Goal: Information Seeking & Learning: Learn about a topic

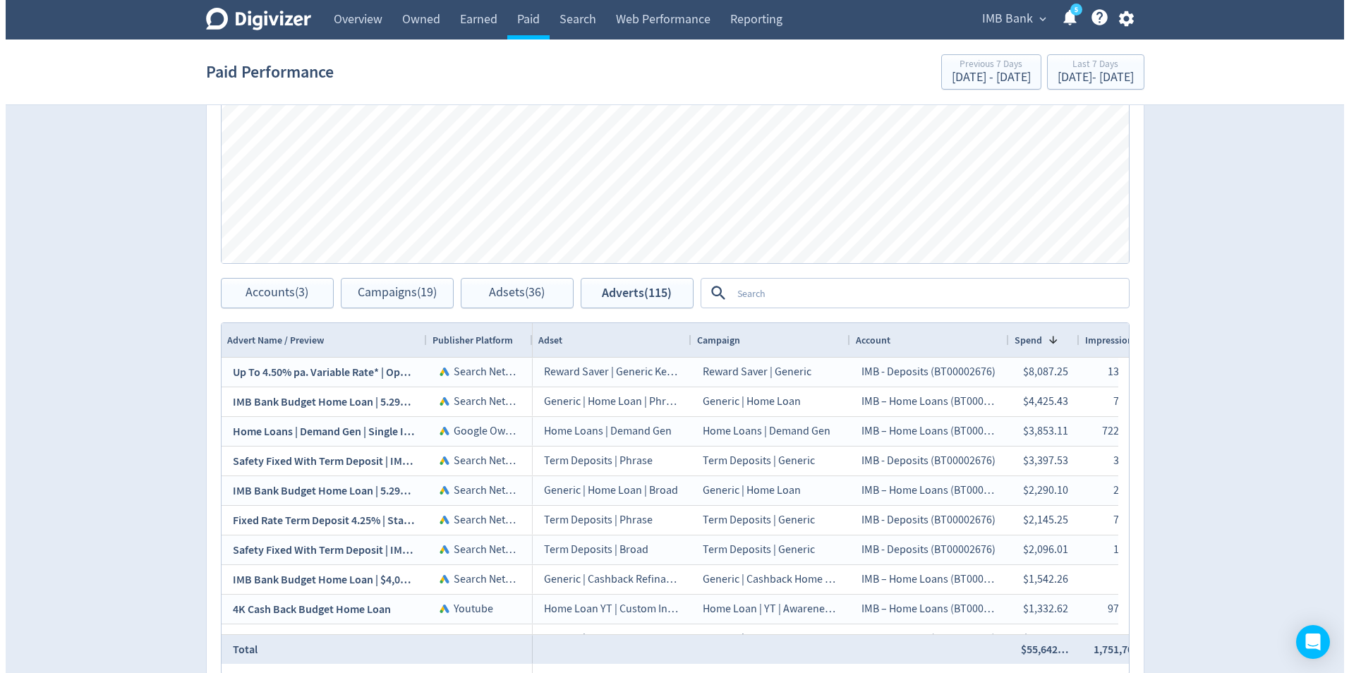
scroll to position [705, 0]
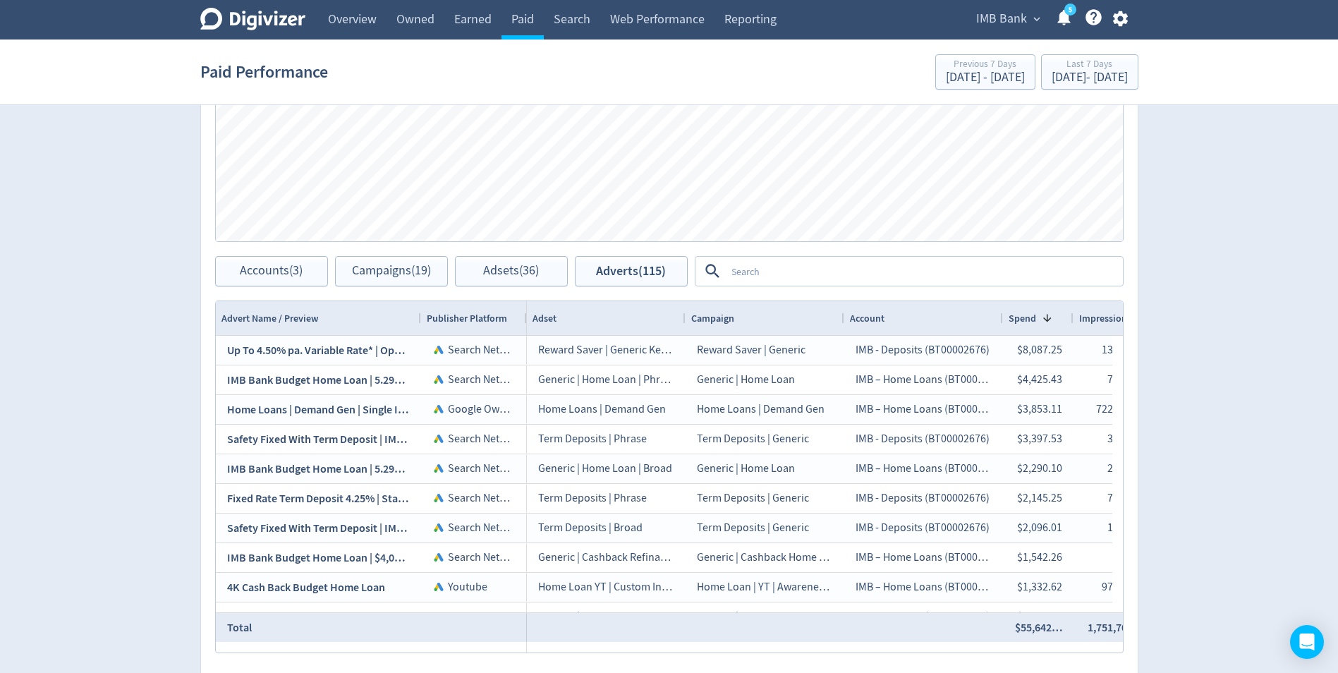
drag, startPoint x: 726, startPoint y: 276, endPoint x: 741, endPoint y: 280, distance: 16.1
click at [727, 276] on textarea at bounding box center [924, 271] width 396 height 26
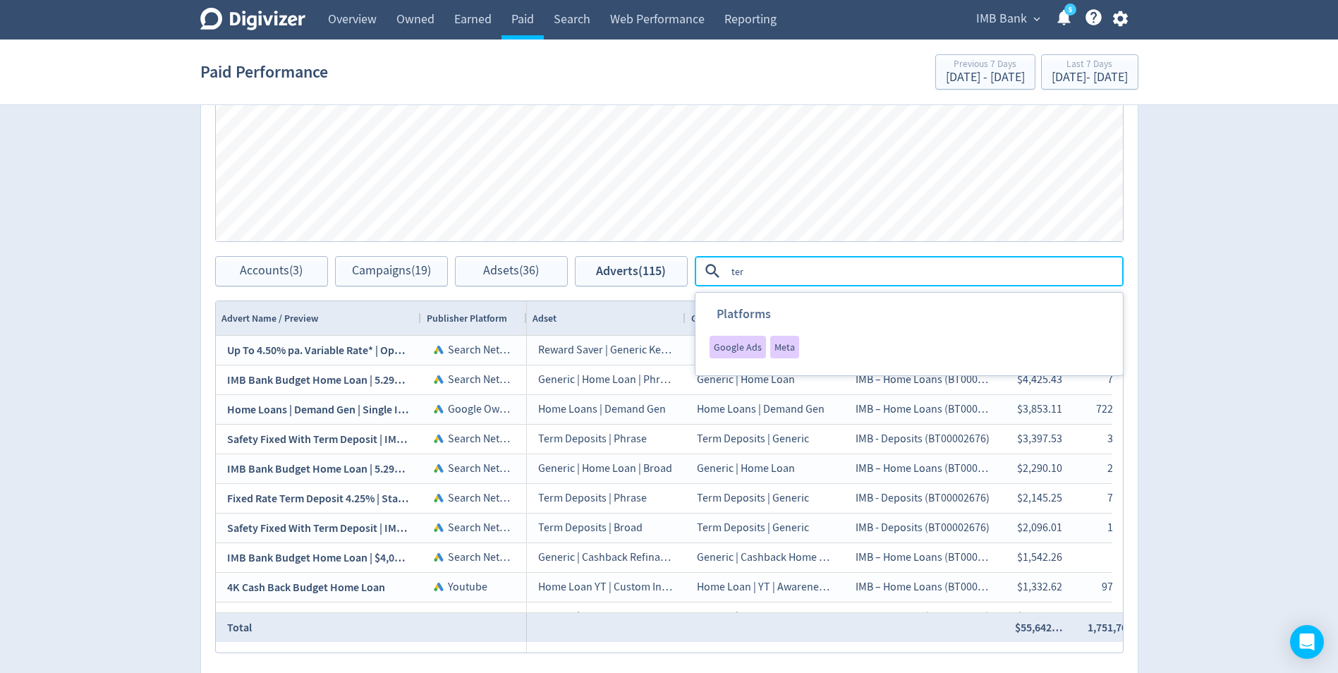
type textarea "term"
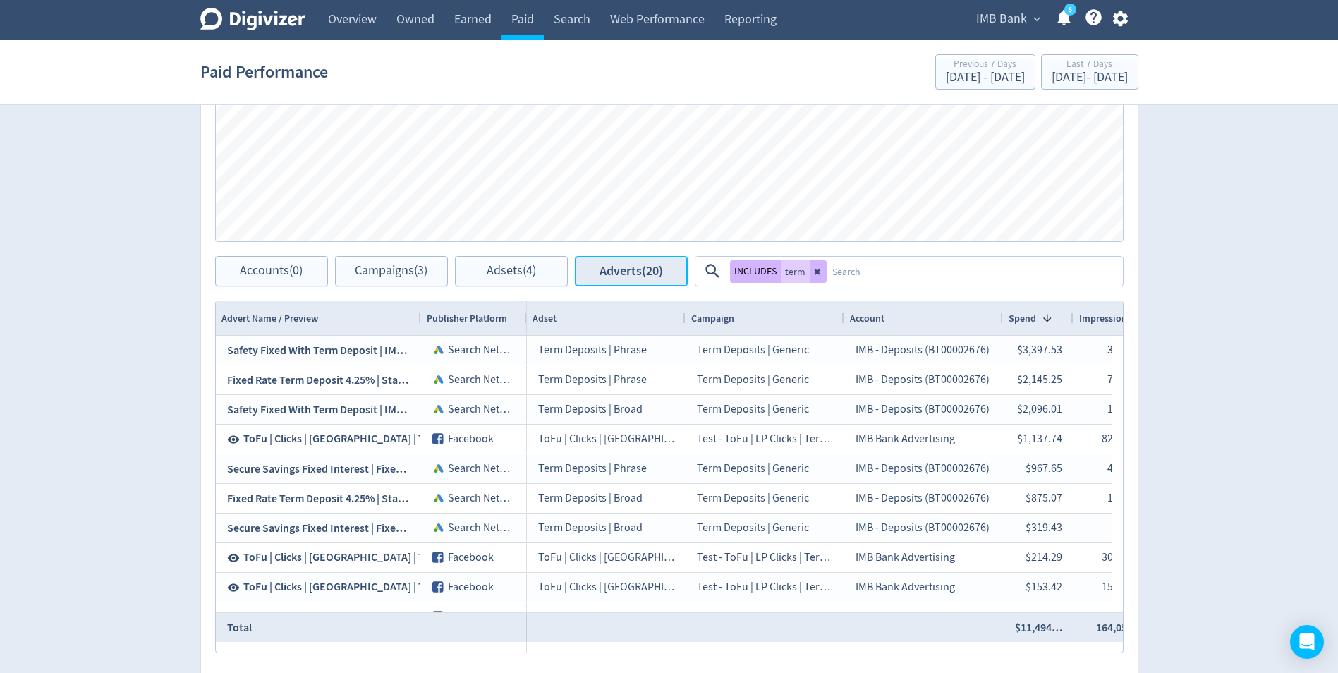
click at [633, 269] on span "Adverts (20)" at bounding box center [631, 271] width 63 height 13
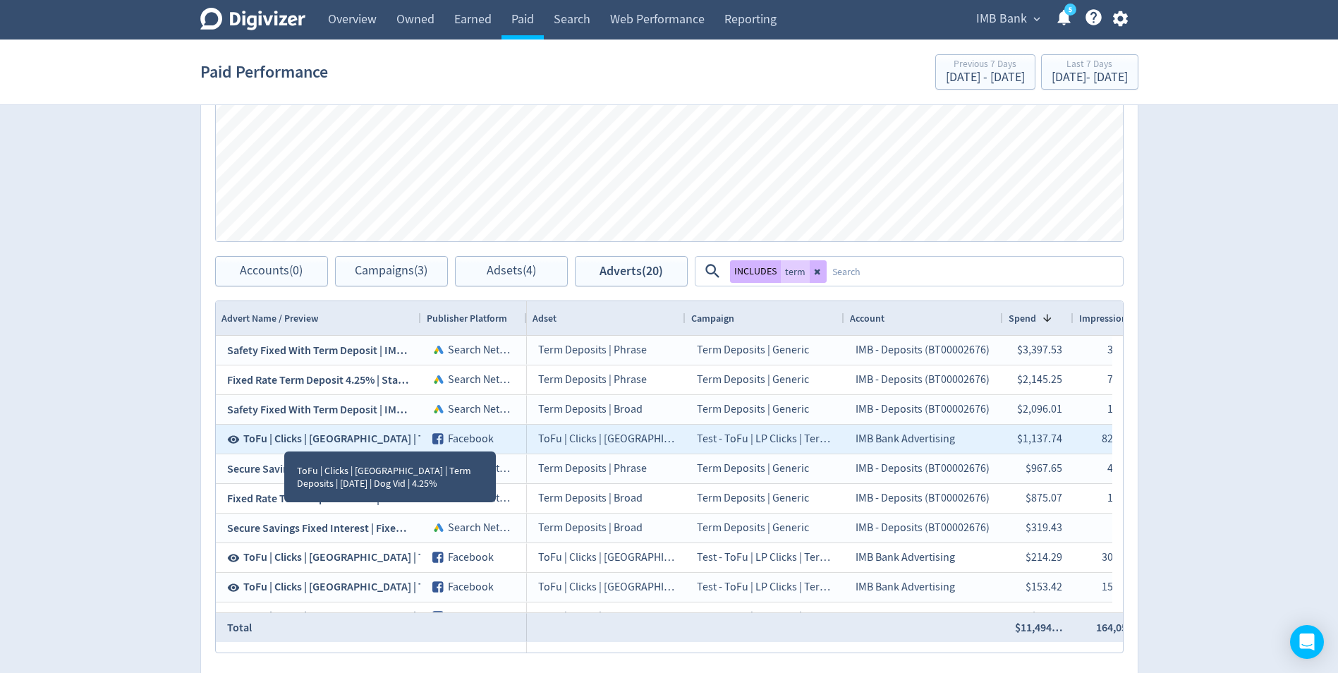
click at [333, 439] on span "ToFu | Clicks | [GEOGRAPHIC_DATA] | Term Deposits | [DATE] | Dog Vid | 4.25%" at bounding box center [424, 439] width 363 height 16
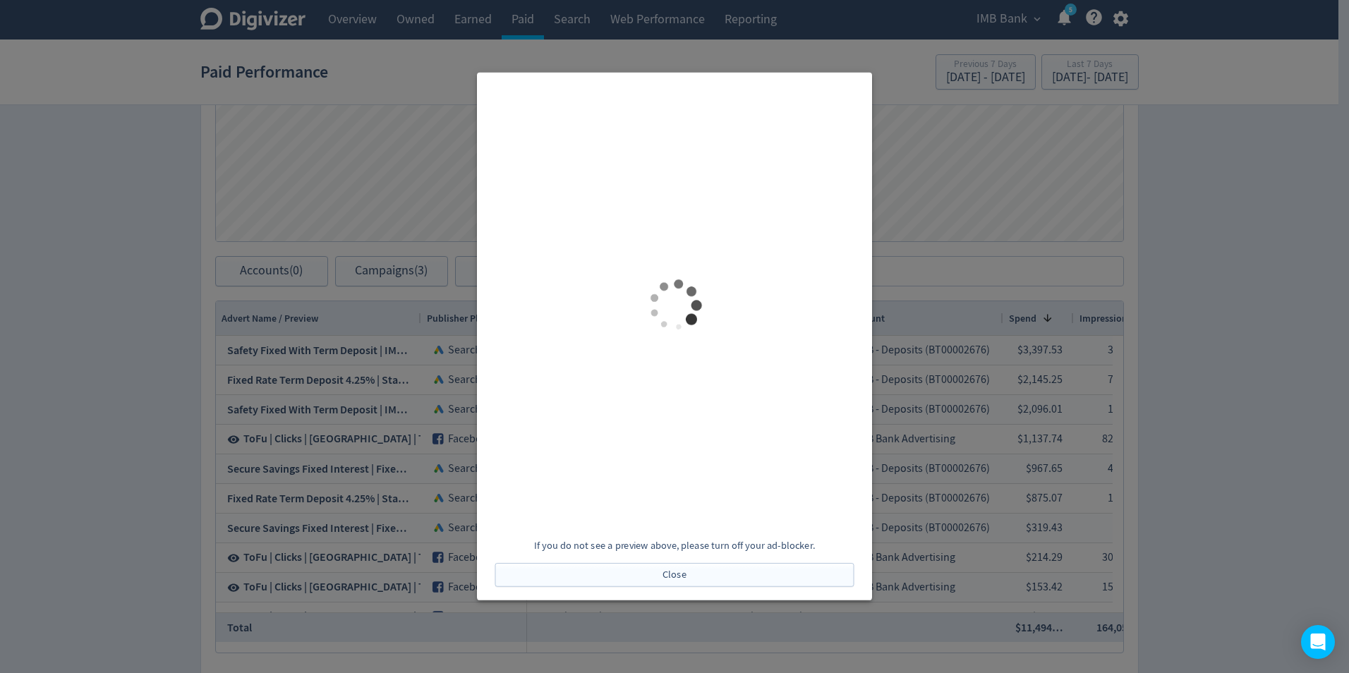
scroll to position [0, 0]
click at [63, 399] on div at bounding box center [674, 336] width 1349 height 673
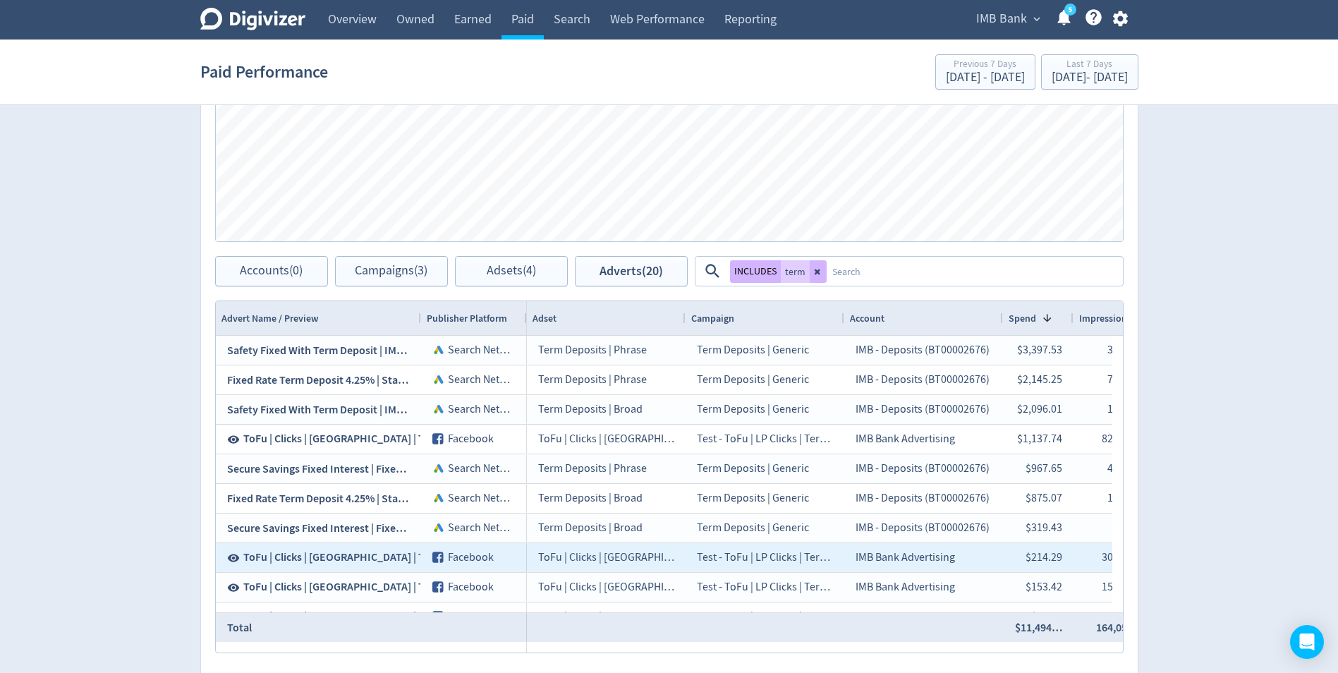
click at [313, 553] on span "ToFu | Clicks | [GEOGRAPHIC_DATA] | Term Deposits | [DATE] | Popcorn Vid | 4.25%" at bounding box center [435, 558] width 385 height 16
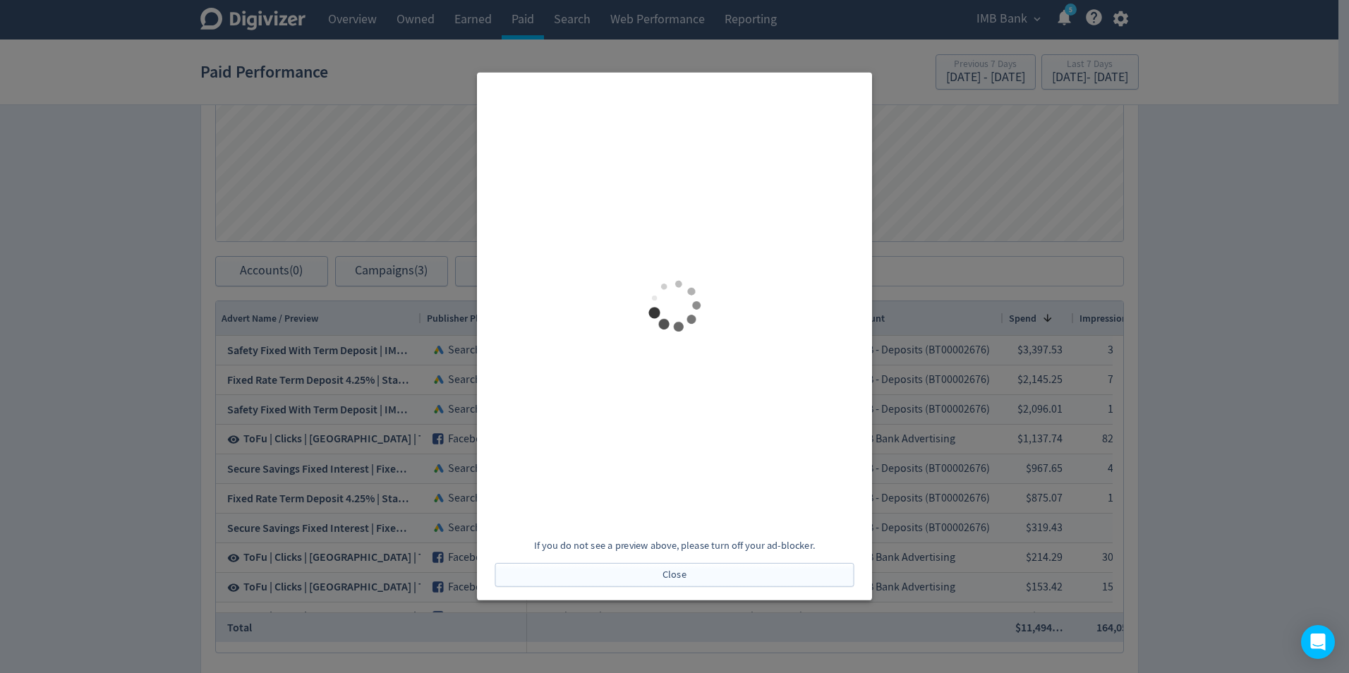
click at [118, 369] on div at bounding box center [674, 336] width 1349 height 673
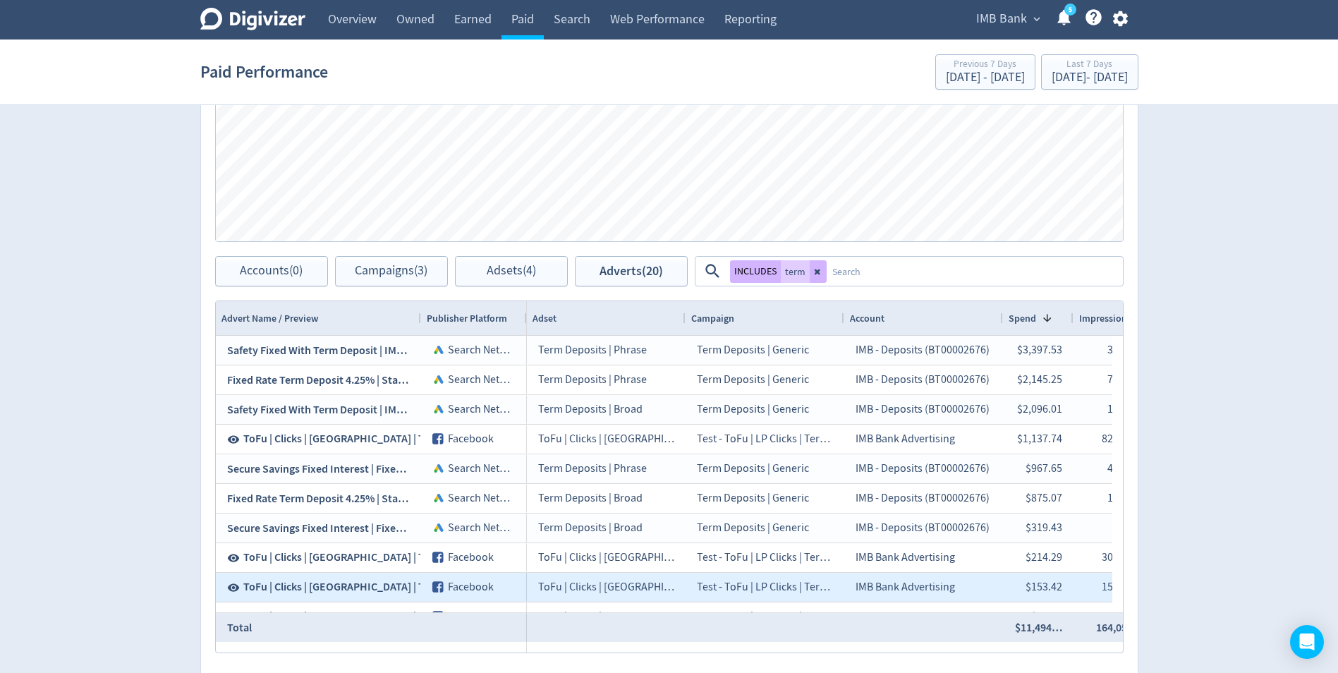
click at [327, 583] on span "ToFu | Clicks | [GEOGRAPHIC_DATA] | Term Deposits | [DATE] | F | 4.25" at bounding box center [404, 587] width 323 height 16
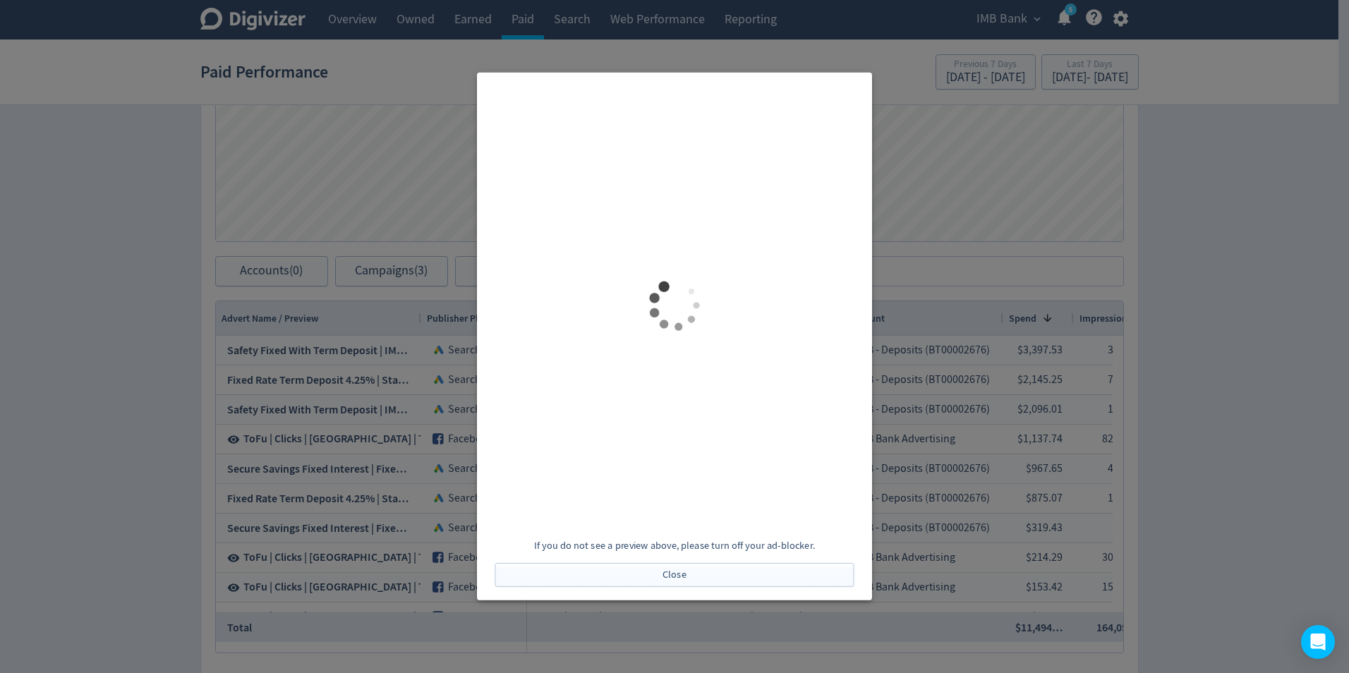
click at [154, 413] on div at bounding box center [674, 336] width 1349 height 673
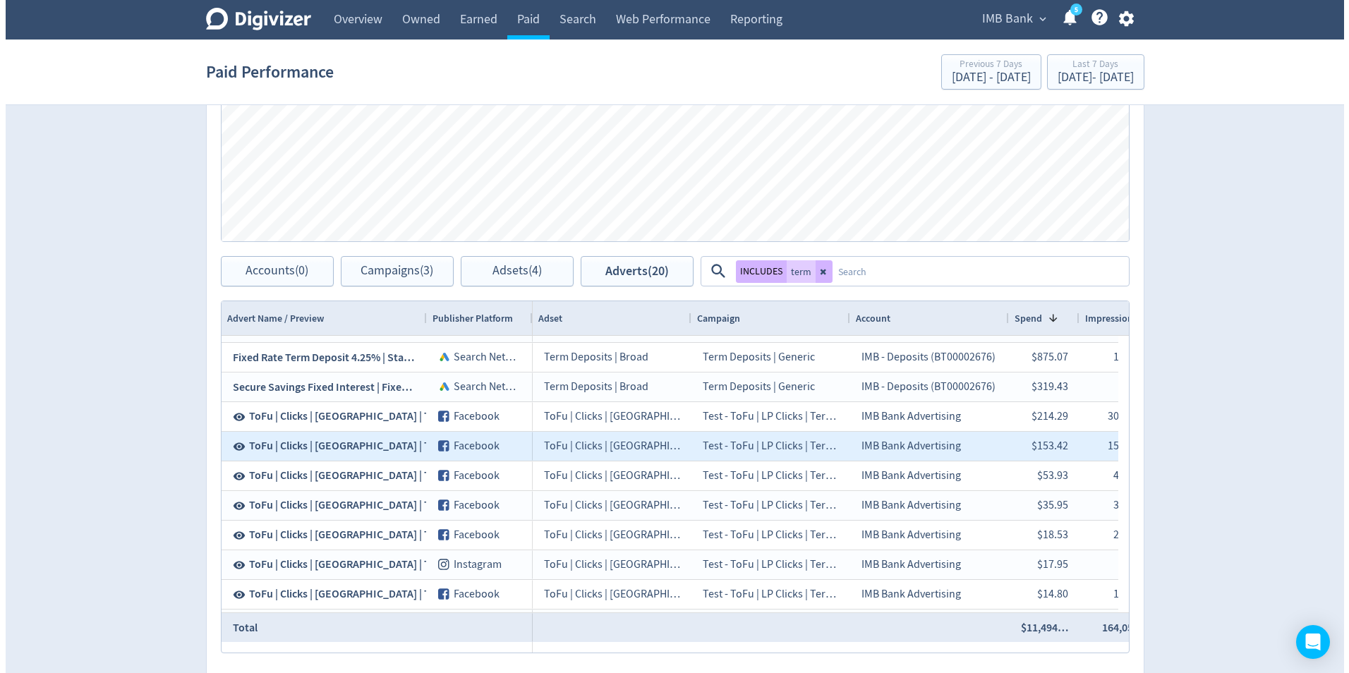
scroll to position [141, 0]
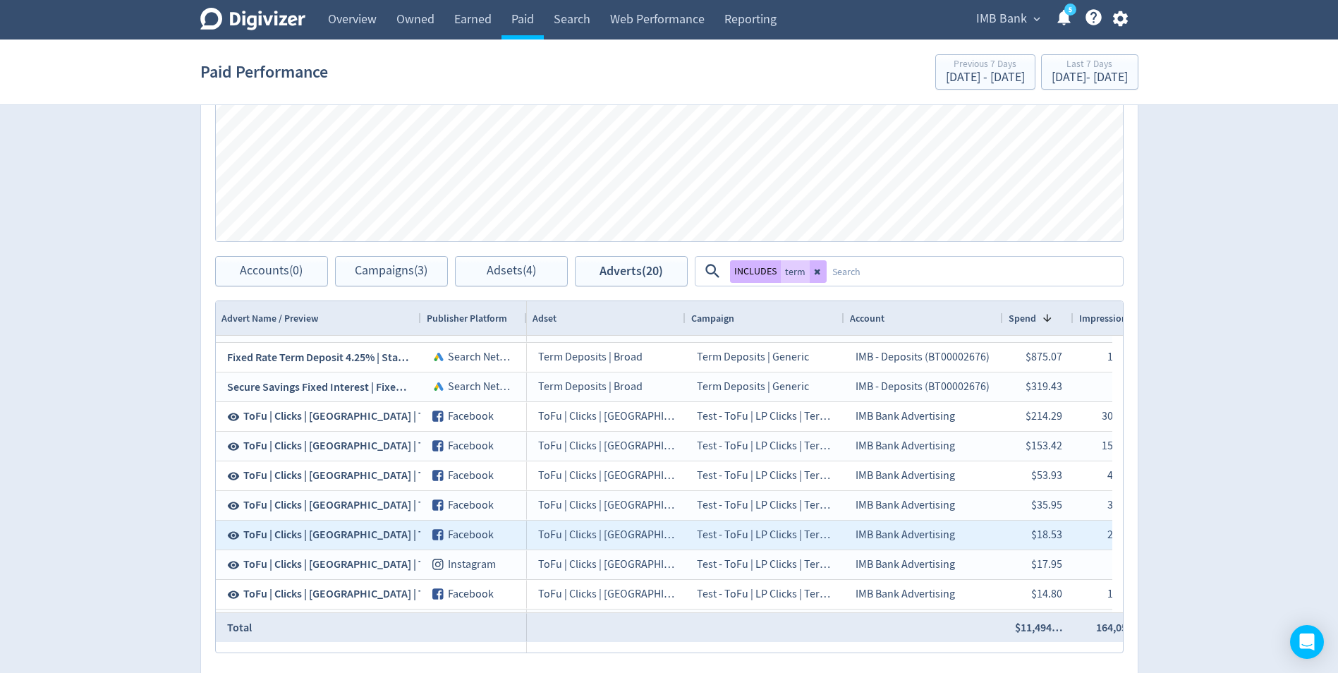
click at [316, 530] on span "ToFu | Clicks | [GEOGRAPHIC_DATA] | Term Deposits | [DATE] | D | 4.25" at bounding box center [405, 535] width 324 height 16
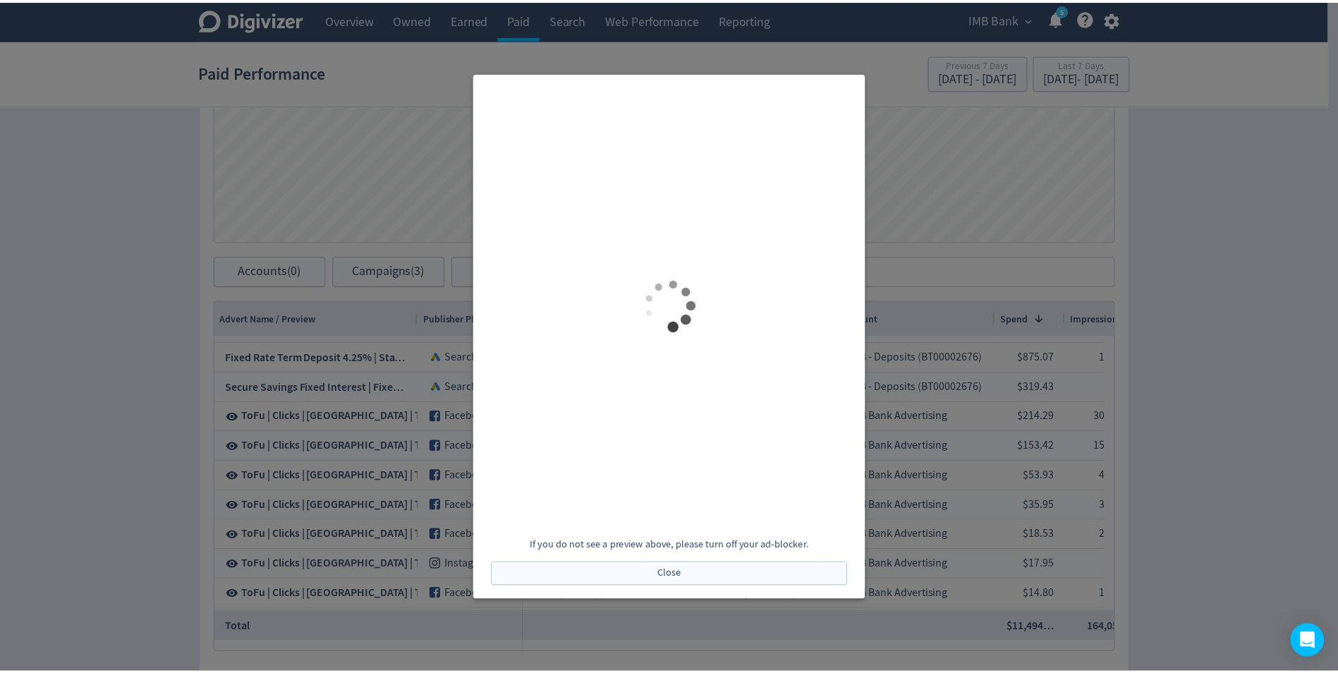
scroll to position [0, 0]
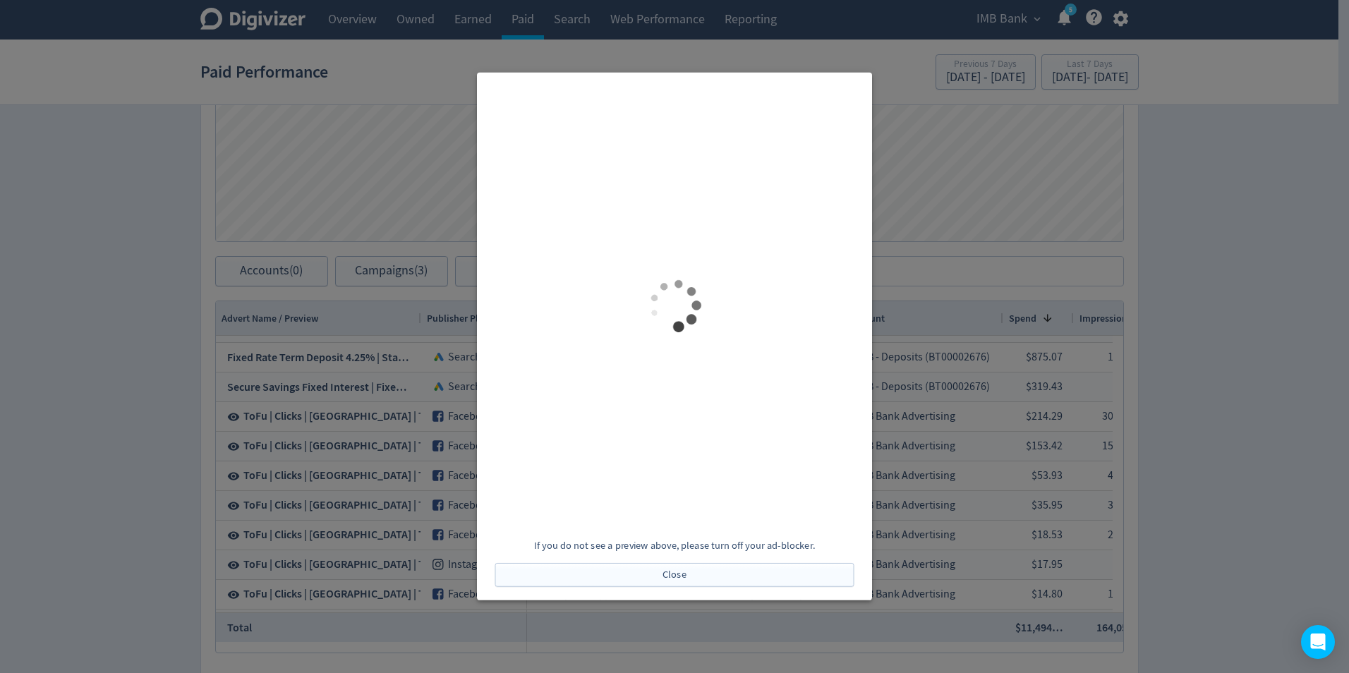
click at [123, 412] on div at bounding box center [674, 336] width 1349 height 673
